Goal: Transaction & Acquisition: Download file/media

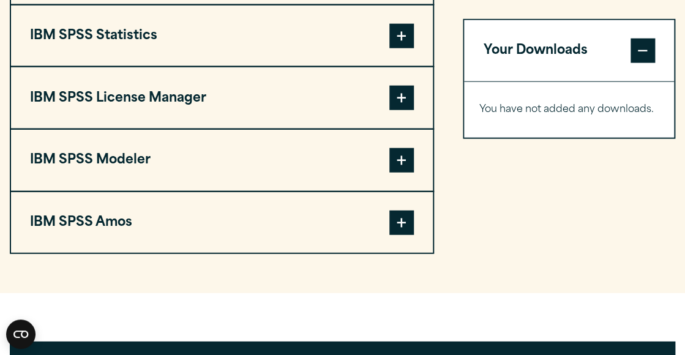
scroll to position [980, 0]
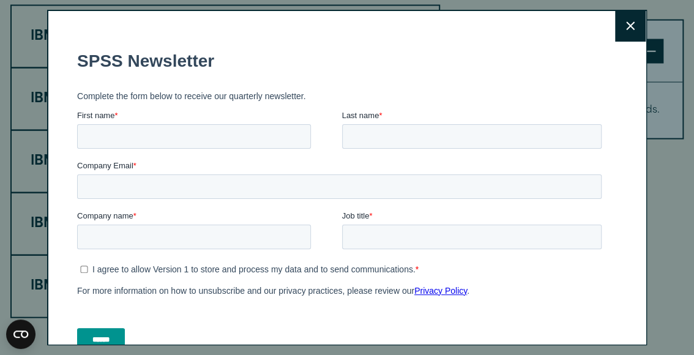
click at [624, 22] on button "Close" at bounding box center [630, 26] width 31 height 31
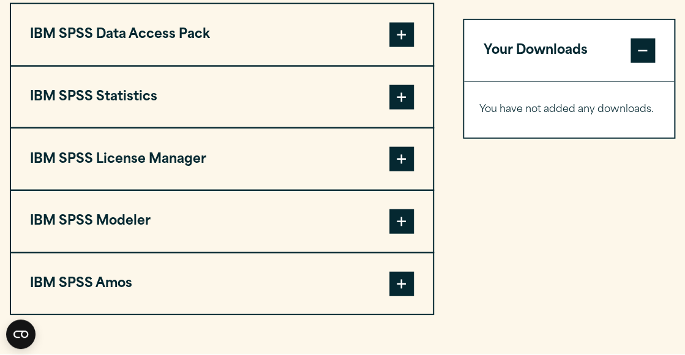
click at [405, 96] on span at bounding box center [401, 97] width 24 height 24
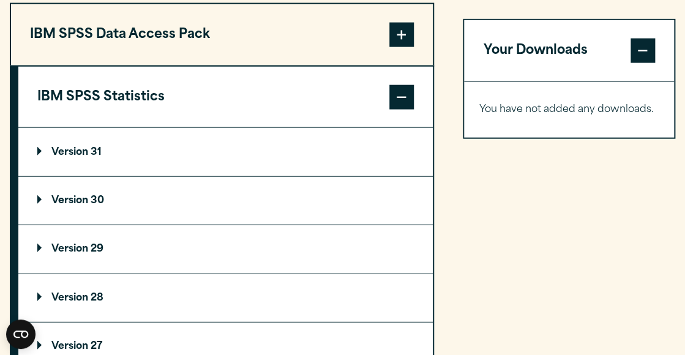
click at [83, 248] on p "Version 29" at bounding box center [70, 249] width 66 height 10
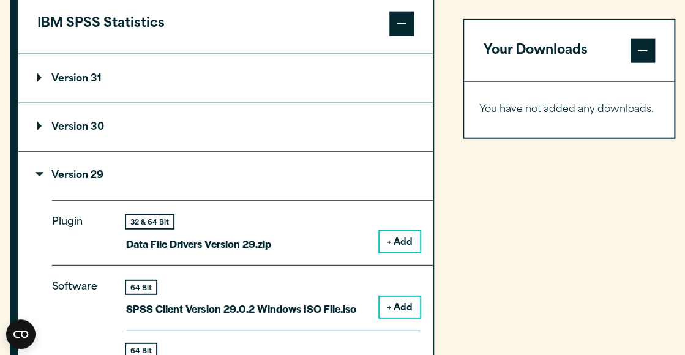
scroll to position [1114, 0]
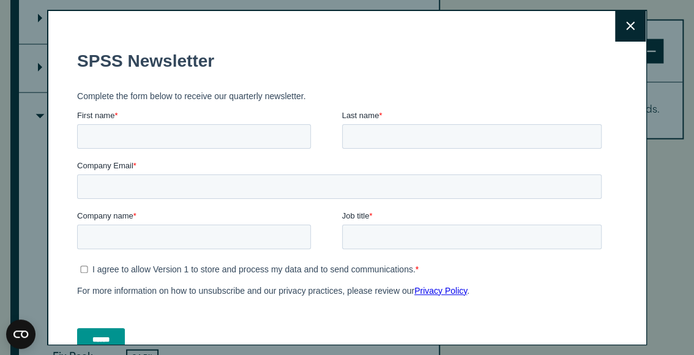
click at [626, 22] on icon at bounding box center [630, 25] width 9 height 9
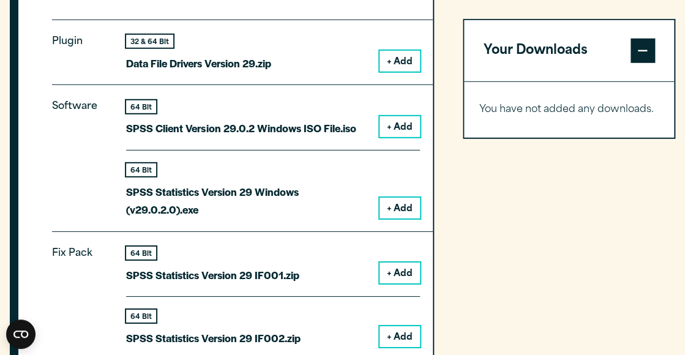
scroll to position [1237, 0]
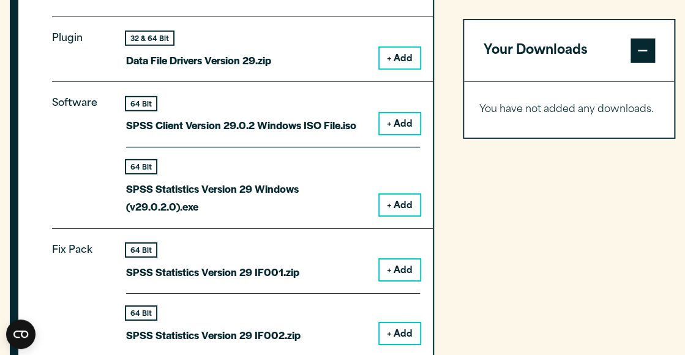
click at [405, 204] on button "+ Add" at bounding box center [400, 205] width 40 height 21
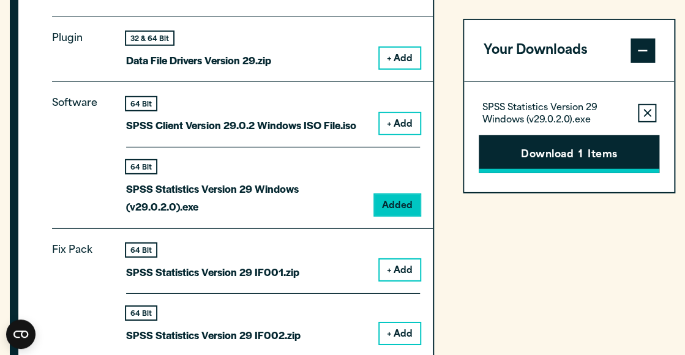
click at [612, 150] on button "Download 1 Items" at bounding box center [569, 154] width 181 height 38
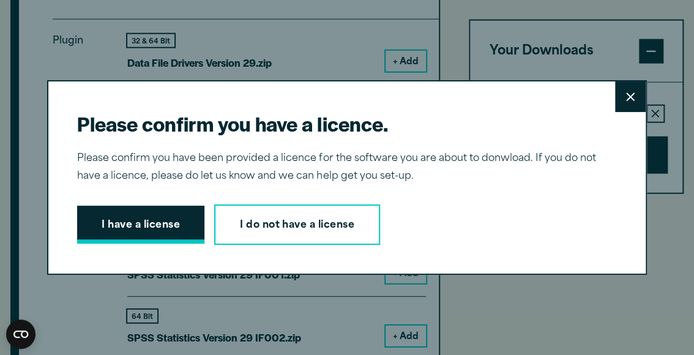
click at [149, 220] on button "I have a license" at bounding box center [140, 225] width 127 height 38
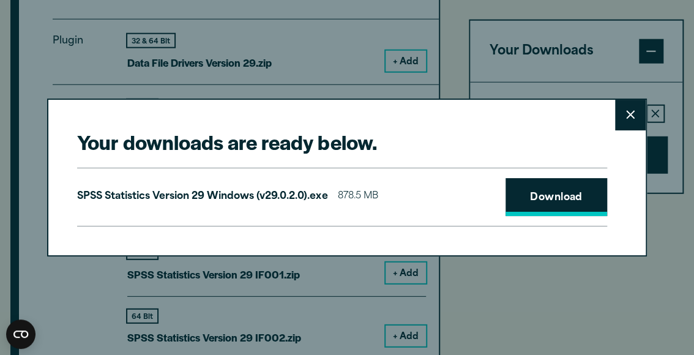
click at [532, 197] on link "Download" at bounding box center [557, 197] width 102 height 38
click at [572, 187] on link "Download" at bounding box center [557, 197] width 102 height 38
drag, startPoint x: 588, startPoint y: 302, endPoint x: 645, endPoint y: 305, distance: 57.1
click at [588, 303] on div "Your downloads are ready below. Close SPSS Statistics Version 29 Windows (v29.0…" at bounding box center [347, 177] width 694 height 355
